Goal: Transaction & Acquisition: Download file/media

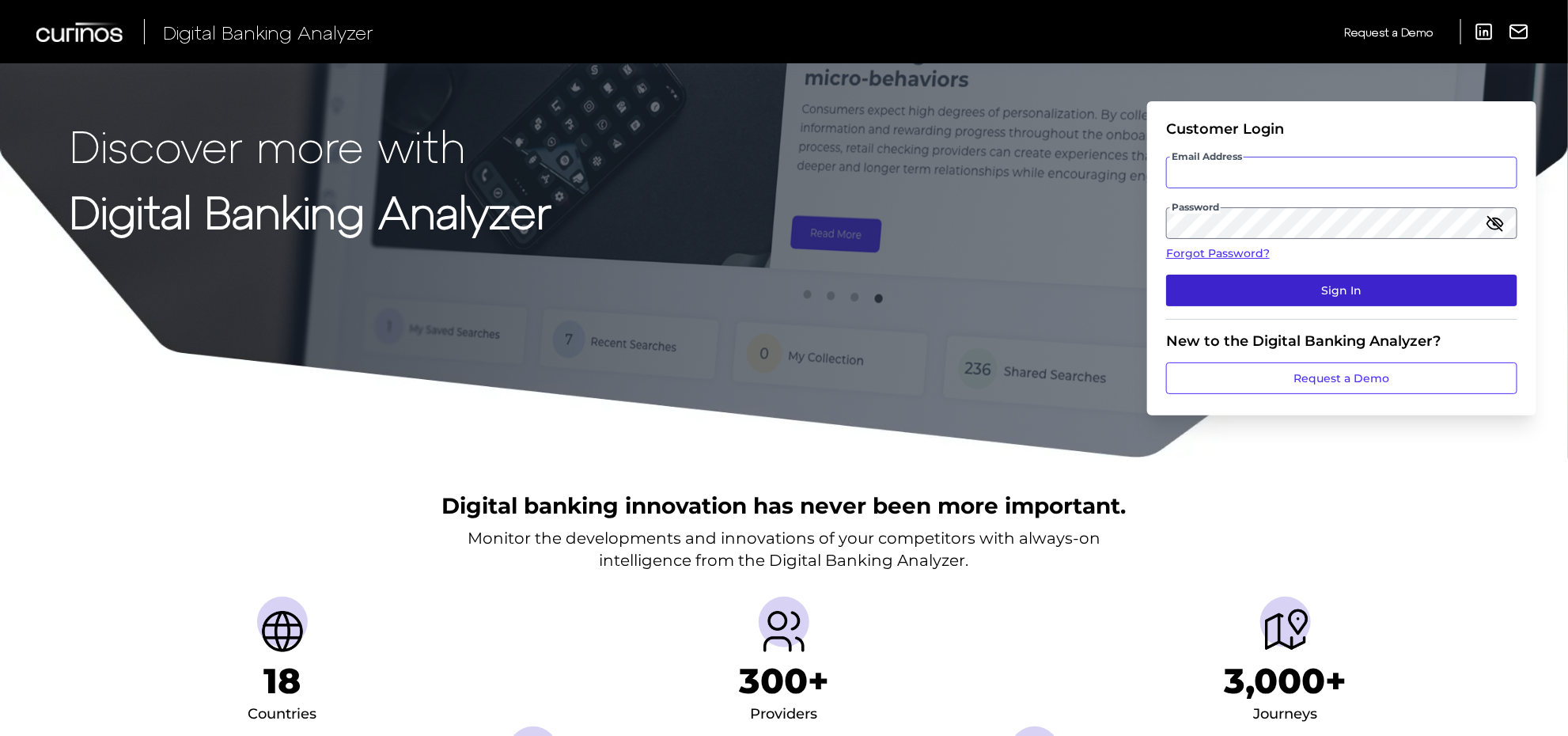
type input "[PERSON_NAME][EMAIL_ADDRESS][PERSON_NAME][DOMAIN_NAME]"
click at [1314, 298] on button "Sign In" at bounding box center [1341, 290] width 351 height 32
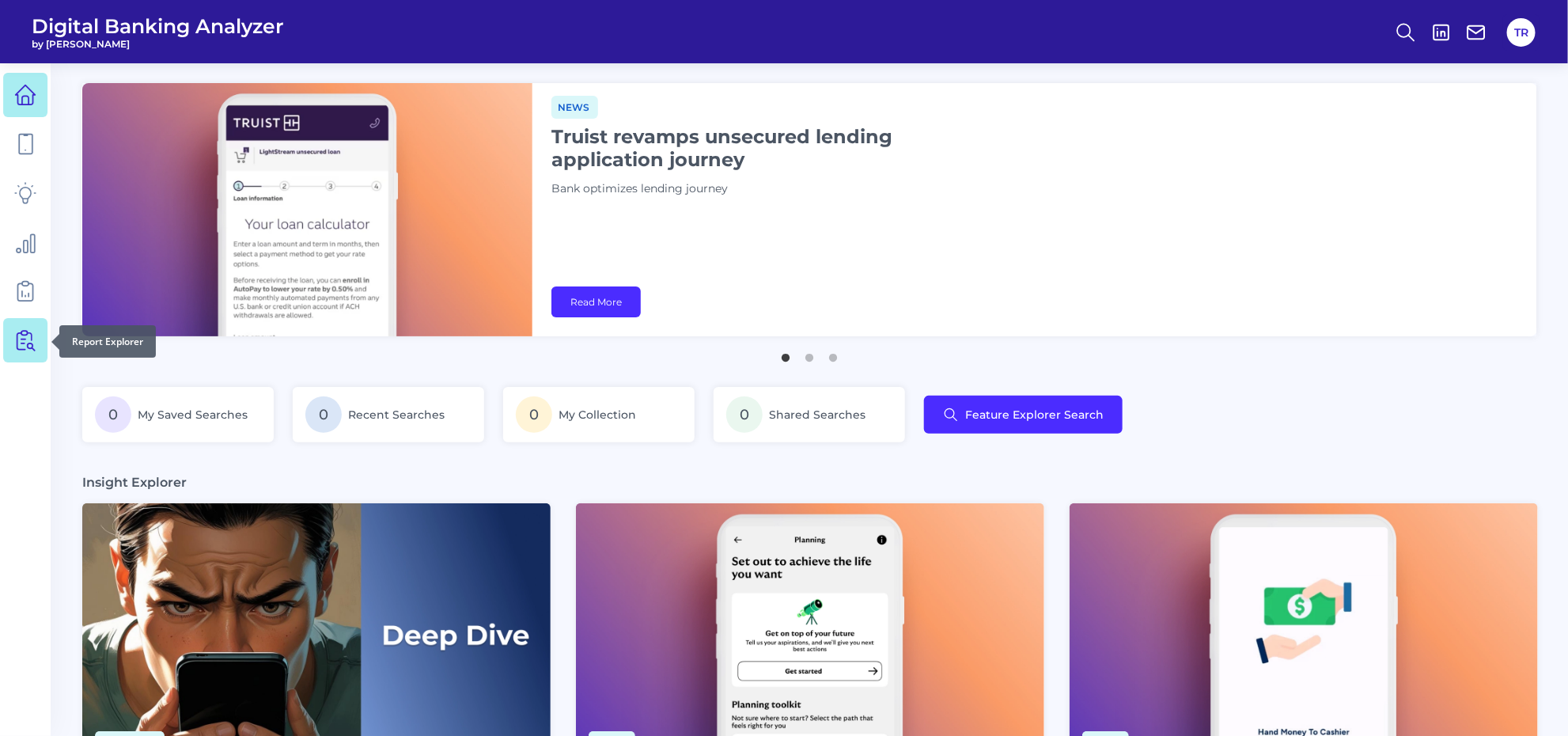
click at [25, 342] on icon at bounding box center [25, 340] width 22 height 22
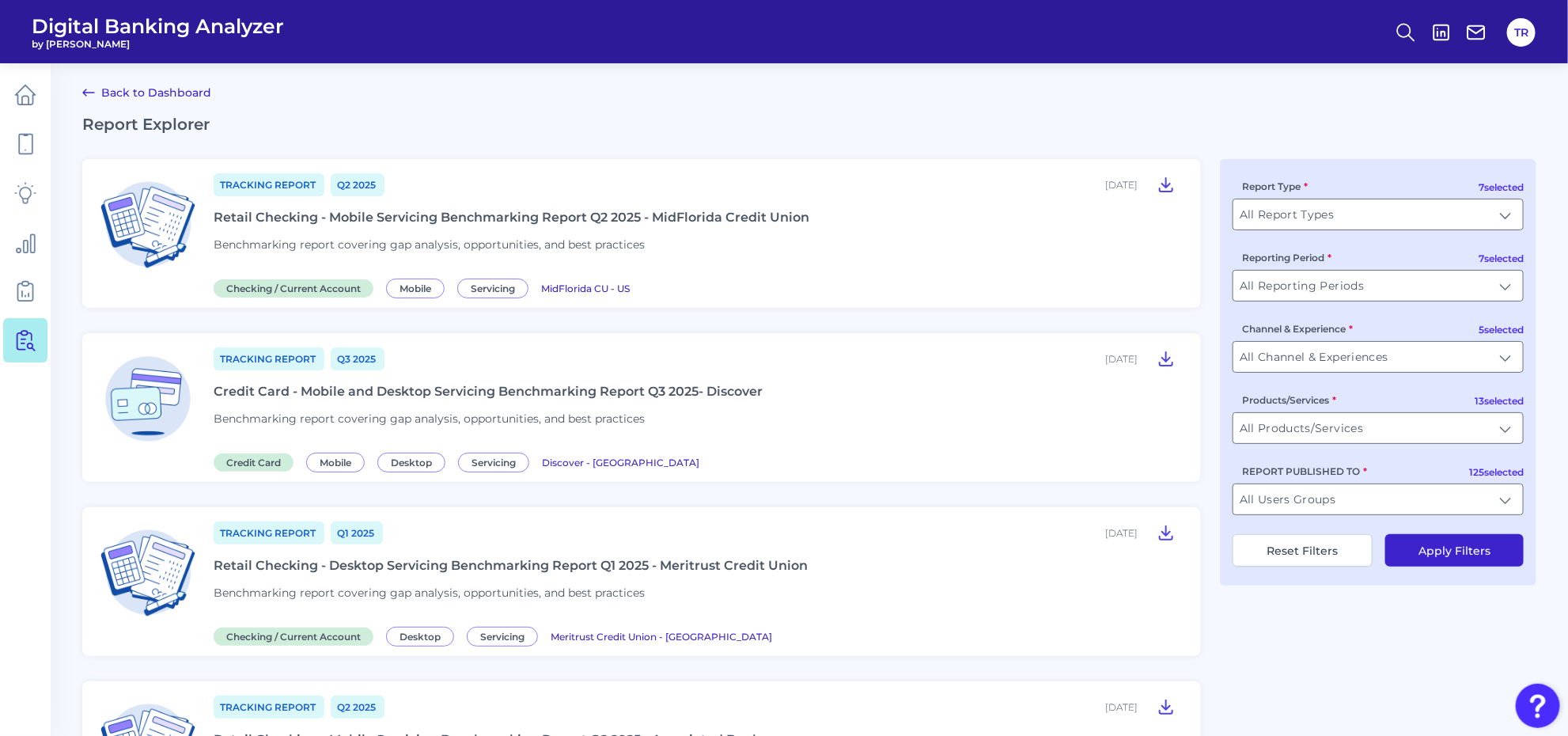
click at [473, 210] on div "Retail Checking - Mobile Servicing Benchmarking Report Q2 2025 - MidFlorida Cre…" at bounding box center [511, 217] width 596 height 15
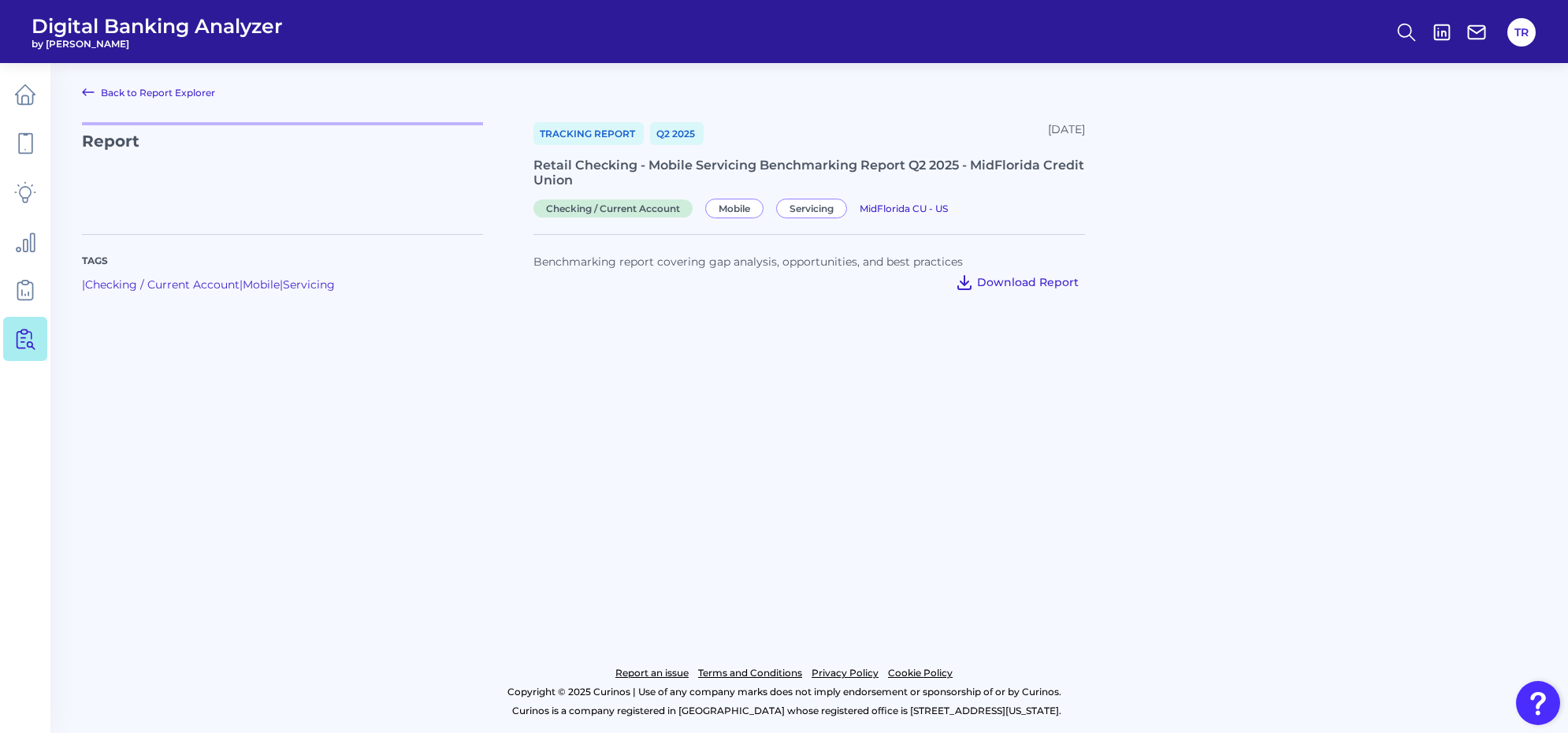
click at [1058, 280] on span "Download Report" at bounding box center [1027, 282] width 102 height 14
click at [1225, 442] on main "Back to Report Explorer Report Tracking Report Q2 [DATE], 2025 Retail Checking …" at bounding box center [784, 366] width 1568 height 733
